Goal: Entertainment & Leisure: Consume media (video, audio)

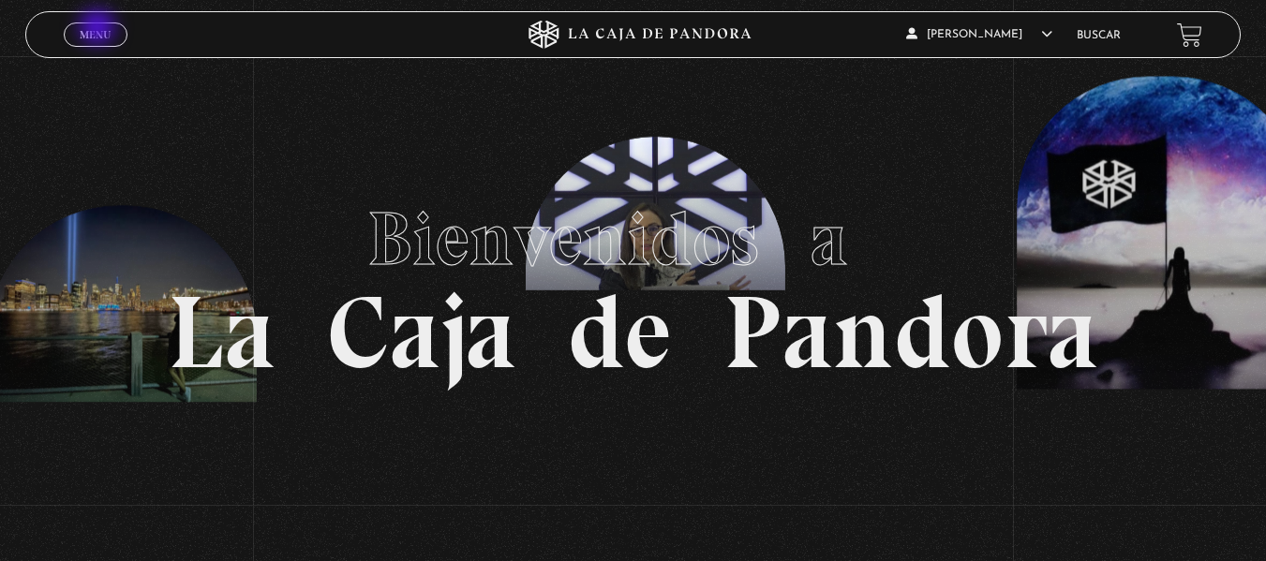
click at [99, 29] on span "Menu" at bounding box center [95, 34] width 31 height 11
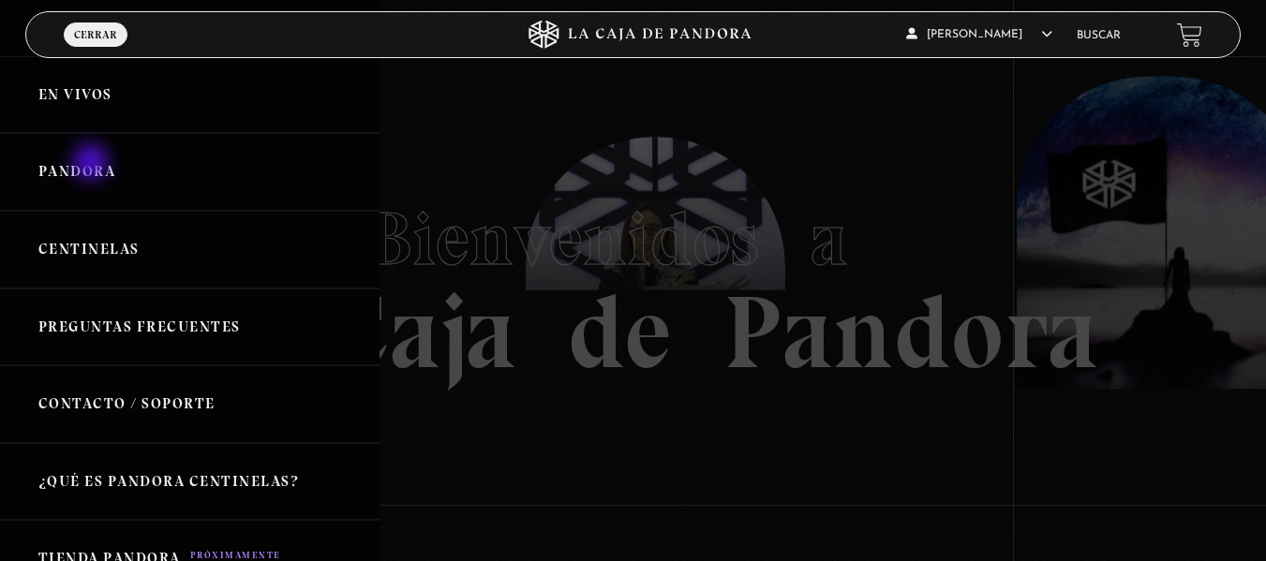
click at [93, 164] on link "Pandora" at bounding box center [190, 172] width 380 height 78
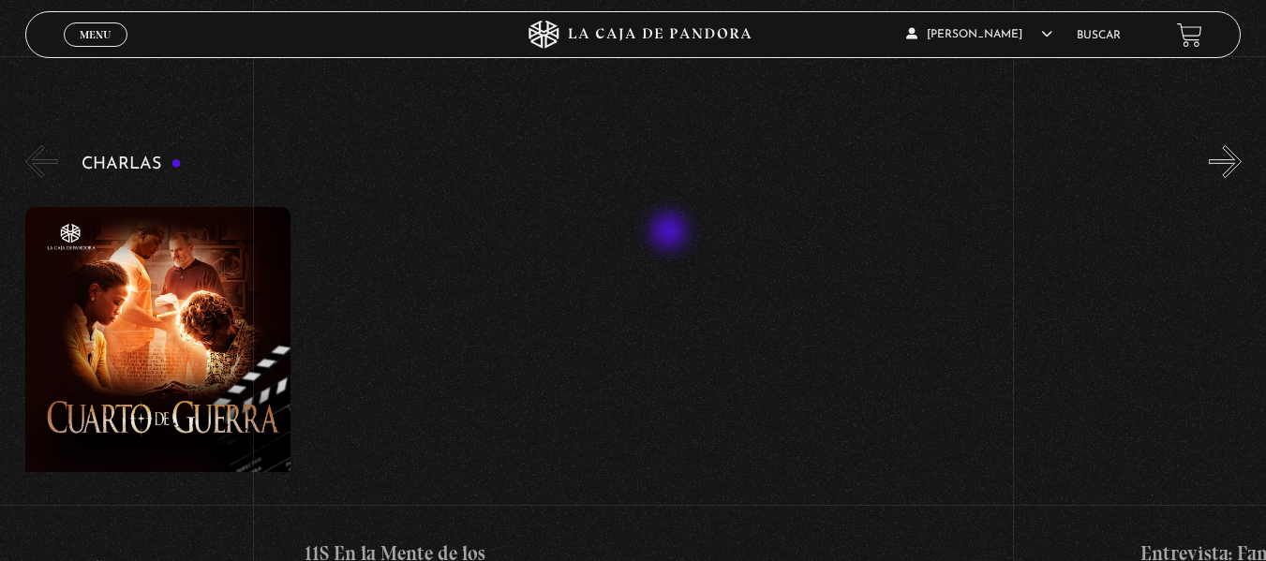
scroll to position [281, 0]
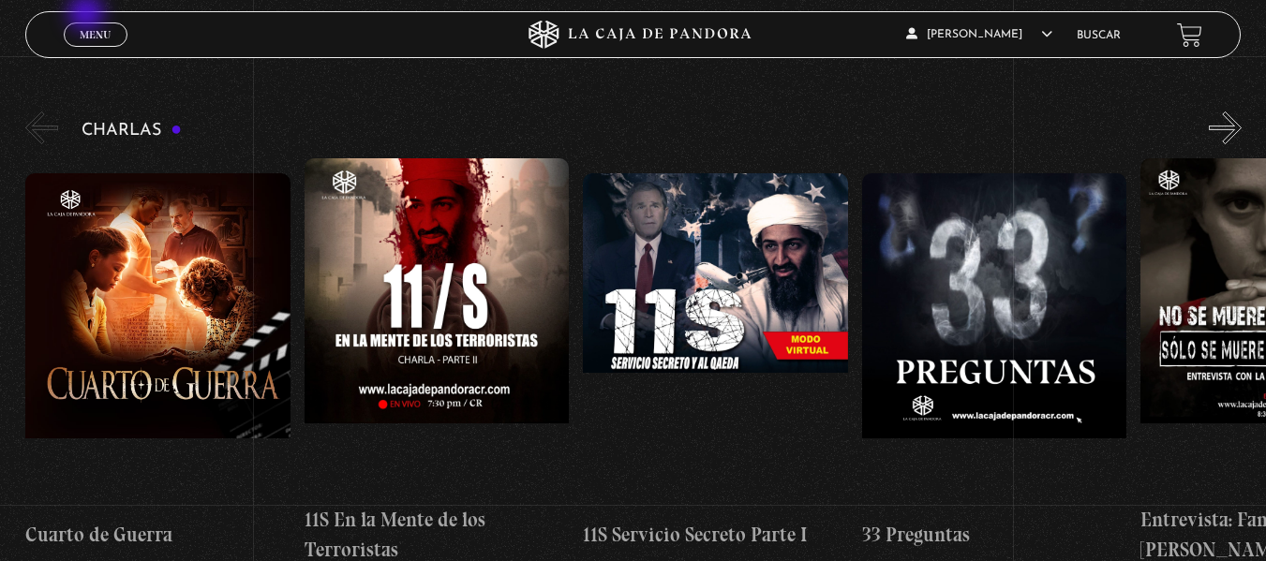
click at [88, 15] on div "Menu Cerrar" at bounding box center [254, 34] width 380 height 45
click at [96, 29] on span "Menu" at bounding box center [95, 34] width 31 height 11
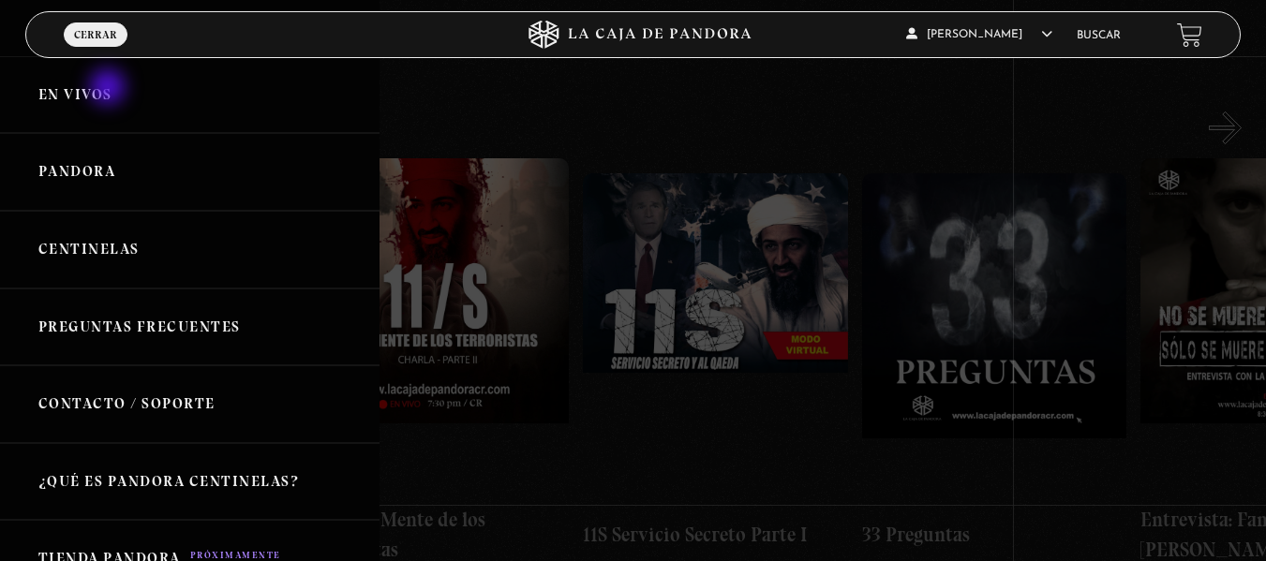
click at [110, 89] on link "En vivos" at bounding box center [190, 95] width 380 height 78
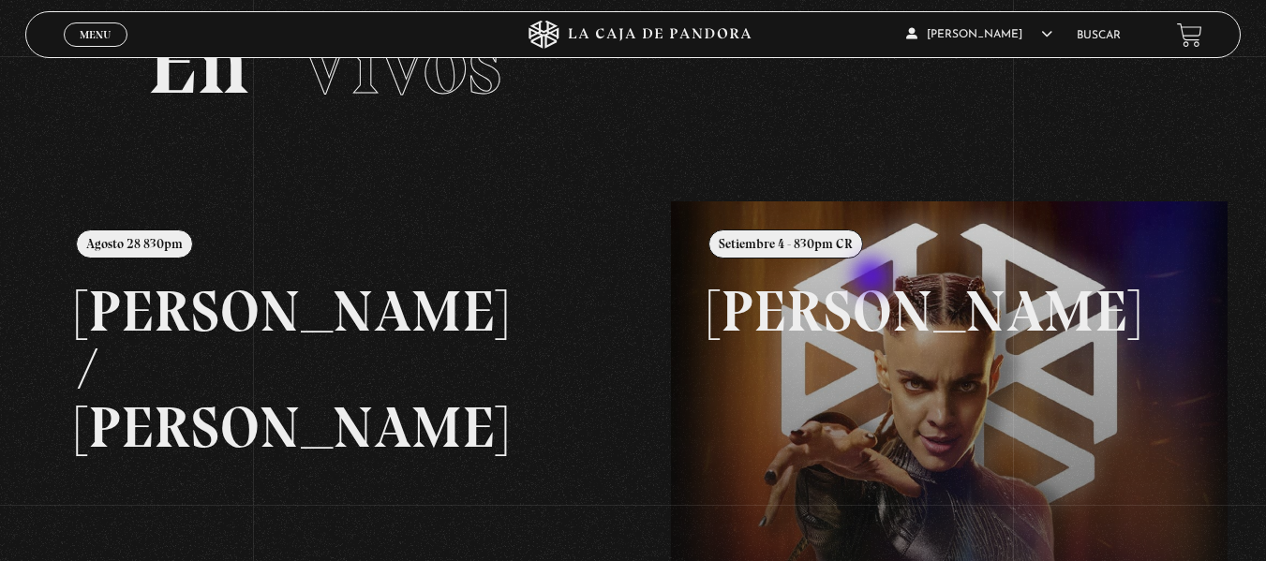
scroll to position [187, 0]
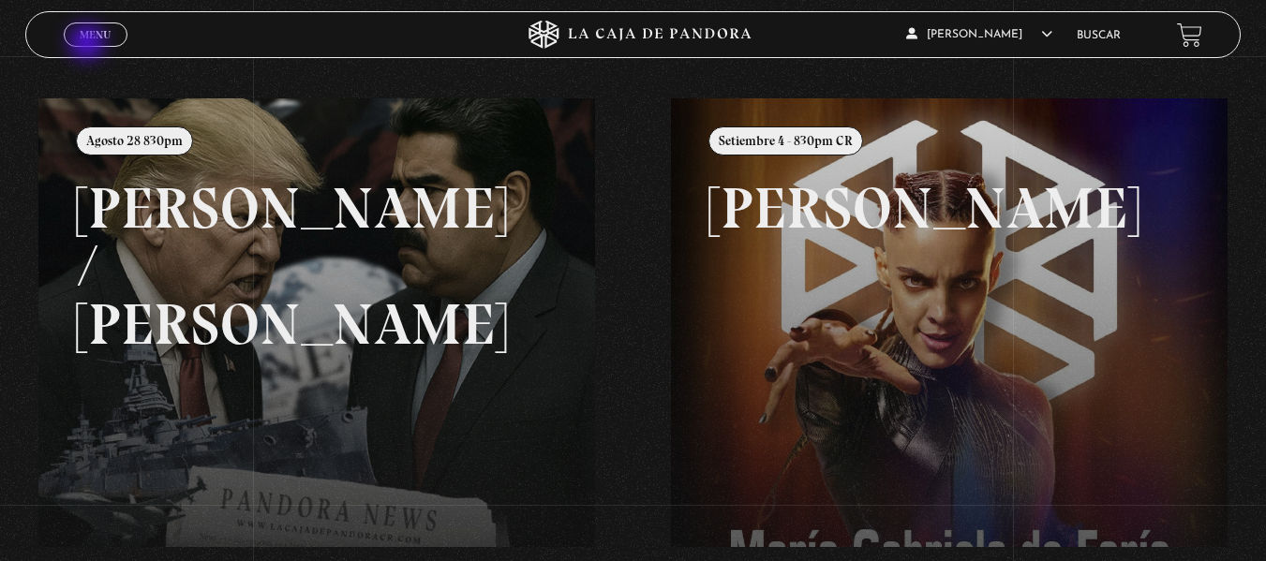
click at [89, 43] on link "Menu Cerrar" at bounding box center [96, 34] width 64 height 24
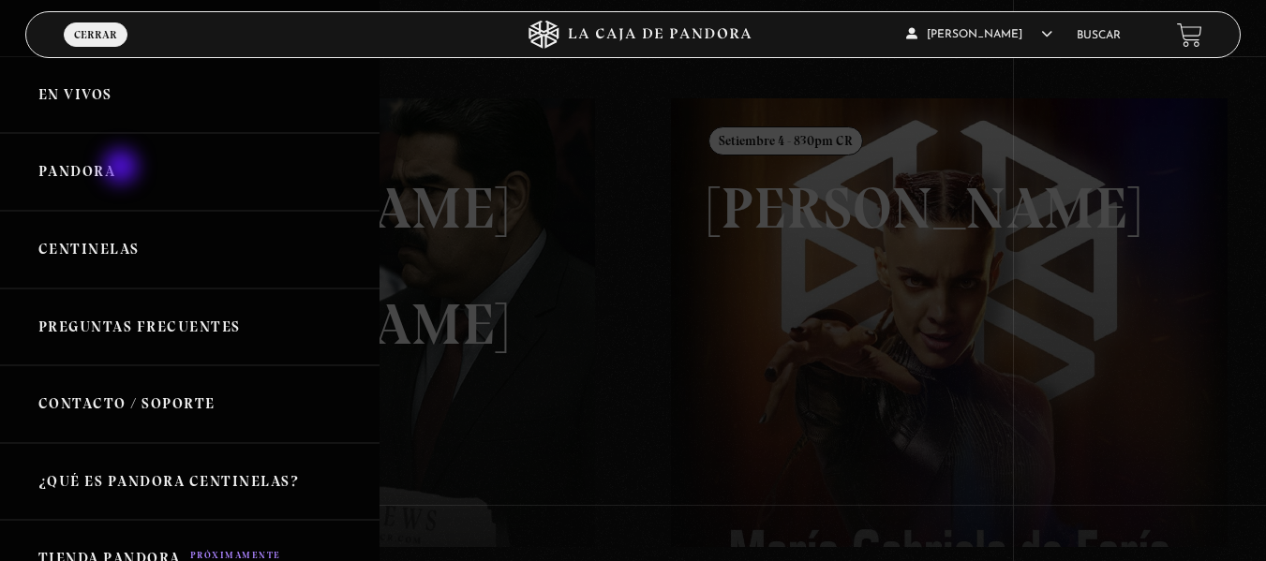
click at [123, 169] on link "Pandora" at bounding box center [190, 172] width 380 height 78
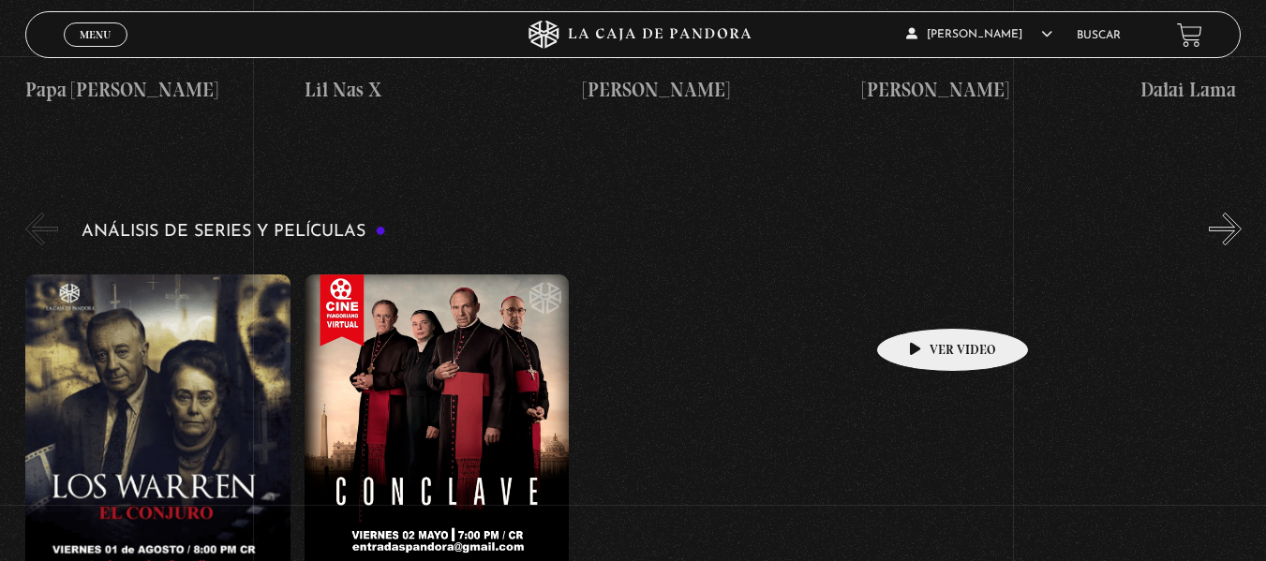
scroll to position [3467, 0]
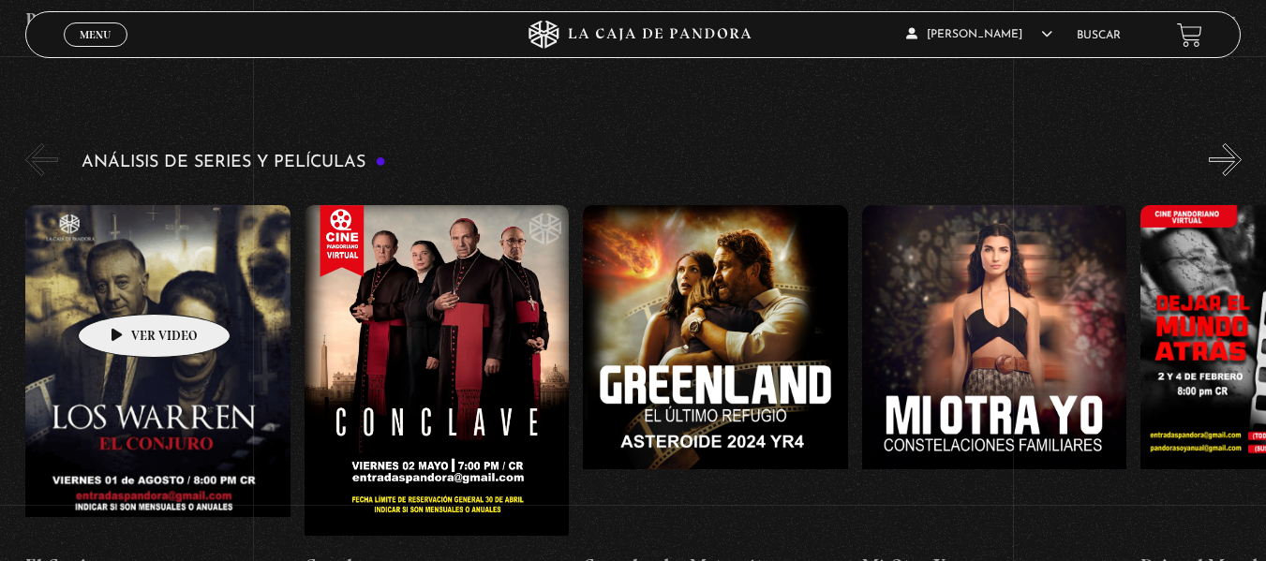
click at [125, 286] on figure at bounding box center [157, 373] width 265 height 337
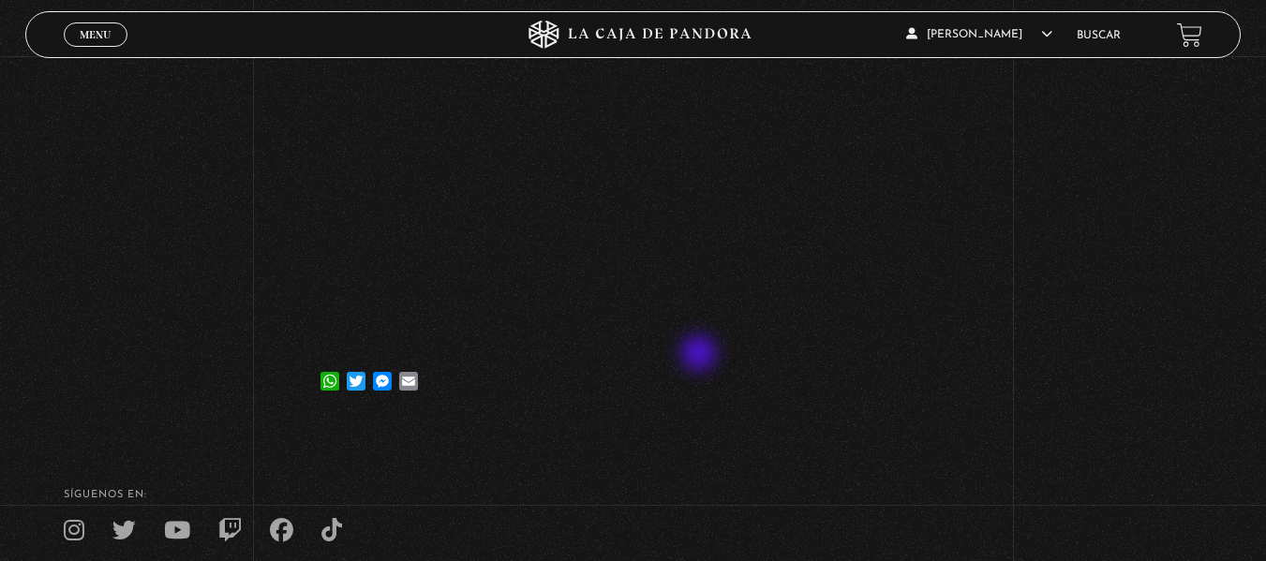
scroll to position [187, 0]
